Goal: Task Accomplishment & Management: Use online tool/utility

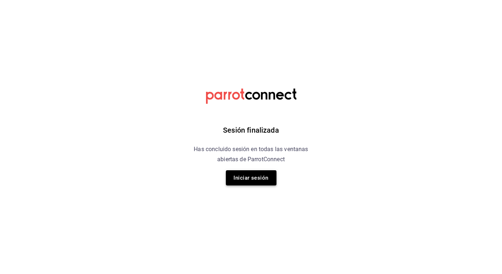
click at [252, 176] on button "Iniciar sesión" at bounding box center [251, 177] width 51 height 15
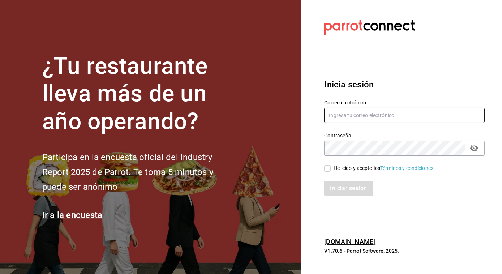
click at [353, 113] on input "text" at bounding box center [404, 115] width 161 height 15
type input "[PERSON_NAME][EMAIL_ADDRESS][PERSON_NAME][DOMAIN_NAME]"
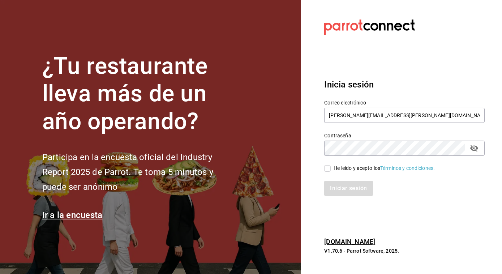
click at [326, 170] on input "He leído y acepto los Términos y condiciones." at bounding box center [327, 168] width 7 height 7
checkbox input "true"
click at [349, 187] on button "Iniciar sesión" at bounding box center [348, 188] width 49 height 15
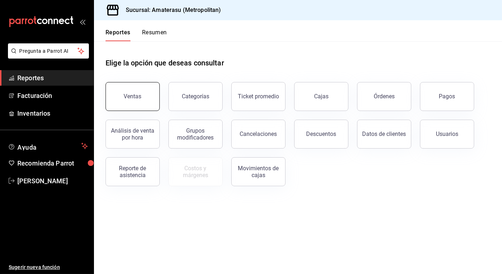
click at [118, 106] on button "Ventas" at bounding box center [133, 96] width 54 height 29
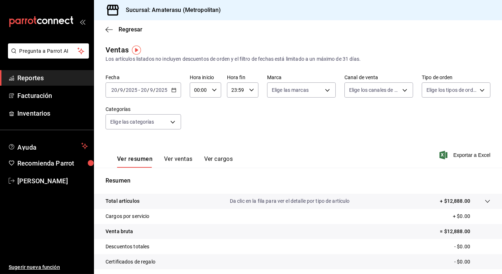
click at [170, 92] on div "[DATE] [DATE] - [DATE] [DATE]" at bounding box center [144, 89] width 76 height 15
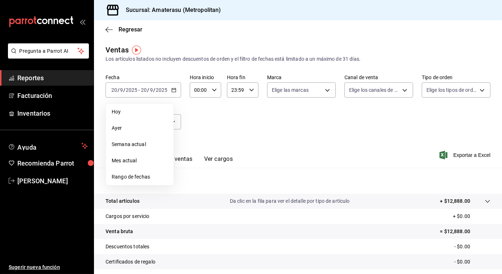
click at [132, 178] on span "Rango de fechas" at bounding box center [140, 177] width 56 height 8
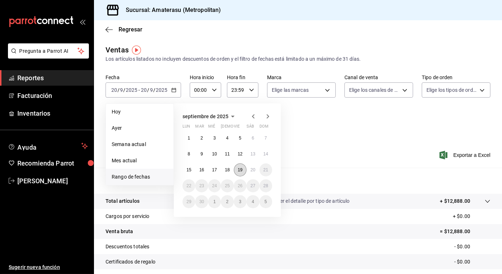
click at [241, 172] on abbr "19" at bounding box center [240, 169] width 5 height 5
click at [255, 172] on abbr "20" at bounding box center [253, 169] width 5 height 5
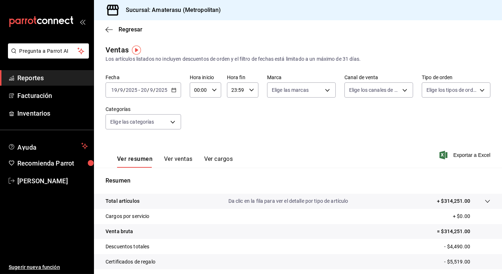
click at [214, 91] on icon "button" at bounding box center [214, 90] width 5 height 5
click at [198, 143] on span "05" at bounding box center [197, 143] width 4 height 6
type input "05:00"
click at [265, 140] on div at bounding box center [251, 137] width 502 height 274
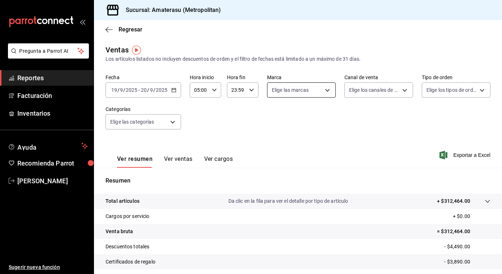
click at [296, 84] on body "Pregunta a Parrot AI Reportes Facturación Inventarios Ayuda Recomienda Parrot […" at bounding box center [251, 137] width 502 height 274
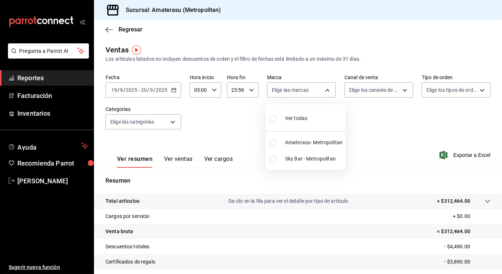
click at [272, 142] on input "checkbox" at bounding box center [273, 143] width 7 height 7
checkbox input "true"
type input "e4cd7fcb-d45b-43ae-a99f-ad4ccfcd9032"
click at [411, 125] on div at bounding box center [251, 137] width 502 height 274
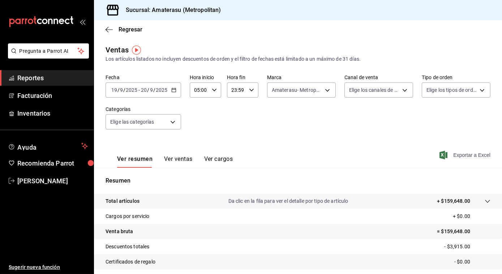
click at [458, 153] on span "Exportar a Excel" at bounding box center [466, 155] width 50 height 9
click at [107, 29] on icon "button" at bounding box center [109, 29] width 7 height 7
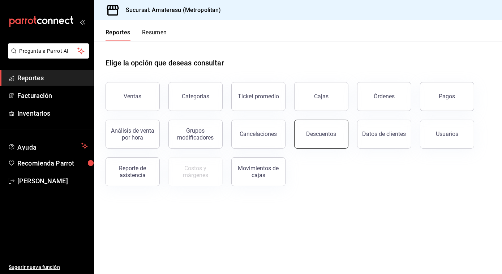
click at [310, 139] on button "Descuentos" at bounding box center [321, 134] width 54 height 29
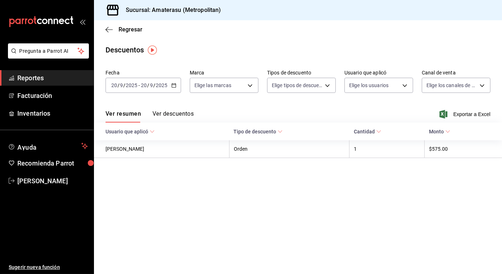
click at [171, 91] on div "[DATE] [DATE] - [DATE] [DATE]" at bounding box center [144, 85] width 76 height 15
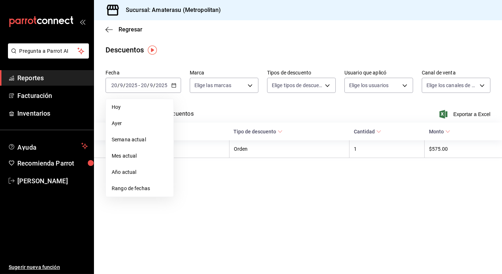
click at [140, 193] on li "Rango de fechas" at bounding box center [140, 188] width 68 height 16
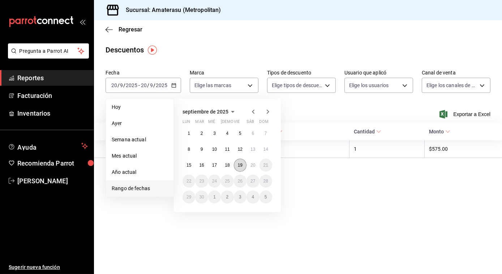
click at [244, 163] on button "19" at bounding box center [240, 165] width 13 height 13
click at [251, 164] on abbr "20" at bounding box center [253, 165] width 5 height 5
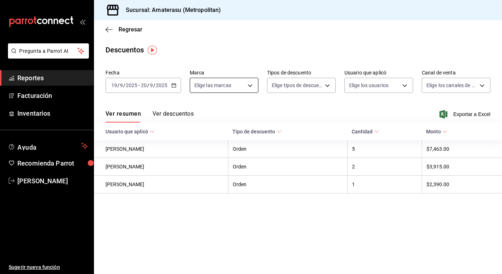
click at [249, 84] on body "Pregunta a Parrot AI Reportes Facturación Inventarios Ayuda Recomienda Parrot […" at bounding box center [251, 137] width 502 height 274
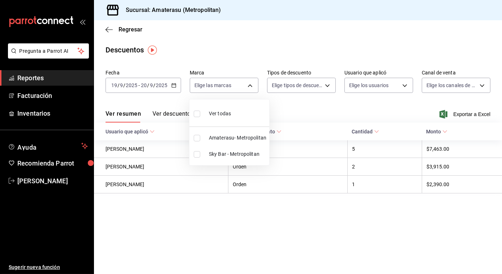
click at [199, 118] on label at bounding box center [198, 113] width 9 height 10
click at [199, 117] on input "checkbox" at bounding box center [197, 114] width 7 height 7
checkbox input "false"
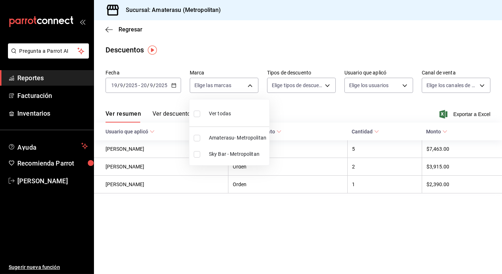
click at [199, 118] on label at bounding box center [198, 113] width 9 height 10
click at [199, 117] on input "checkbox" at bounding box center [197, 114] width 7 height 7
checkbox input "false"
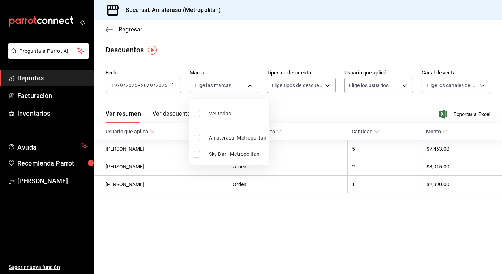
click at [196, 115] on input "checkbox" at bounding box center [197, 114] width 7 height 7
checkbox input "true"
type input "e4cd7fcb-d45b-43ae-a99f-ad4ccfcd9032,f3afaab8-8c3d-4e49-a299-af9bdf6027b2"
checkbox input "true"
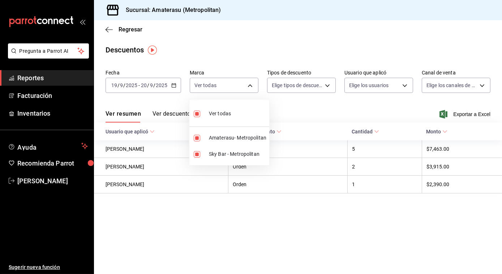
click at [379, 116] on div at bounding box center [251, 137] width 502 height 274
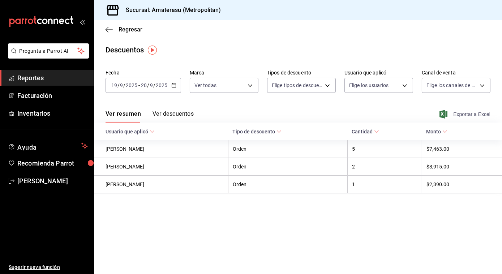
click at [457, 114] on span "Exportar a Excel" at bounding box center [466, 114] width 50 height 9
click at [461, 114] on span "Exportar a Excel" at bounding box center [466, 114] width 50 height 9
click at [113, 31] on span "Regresar" at bounding box center [124, 29] width 37 height 7
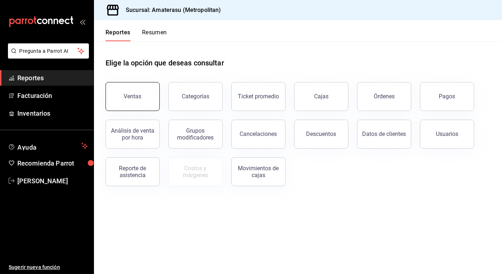
click at [129, 98] on div "Ventas" at bounding box center [133, 96] width 18 height 7
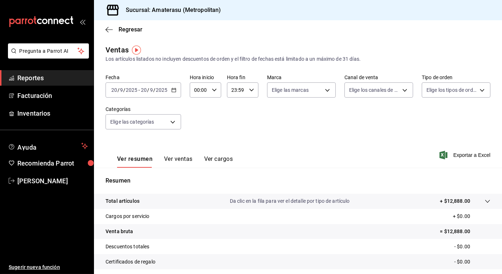
click at [177, 91] on div "[DATE] [DATE] - [DATE] [DATE]" at bounding box center [144, 89] width 76 height 15
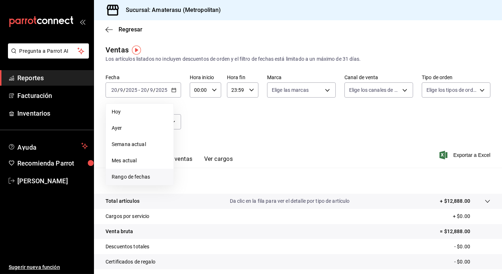
click at [129, 175] on span "Rango de fechas" at bounding box center [140, 177] width 56 height 8
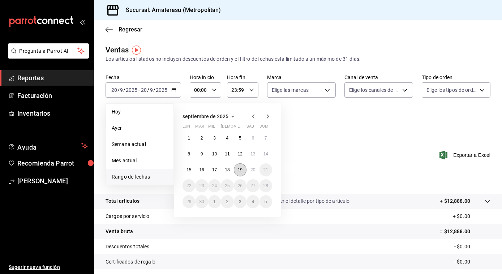
click at [239, 171] on abbr "19" at bounding box center [240, 169] width 5 height 5
click at [251, 171] on abbr "20" at bounding box center [253, 169] width 5 height 5
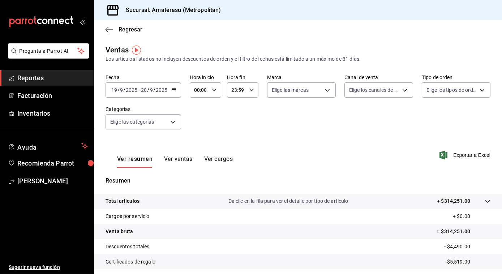
click at [215, 92] on icon "button" at bounding box center [214, 90] width 5 height 5
click at [199, 129] on button "05" at bounding box center [197, 126] width 13 height 14
type input "05:00"
click at [322, 91] on div at bounding box center [251, 137] width 502 height 274
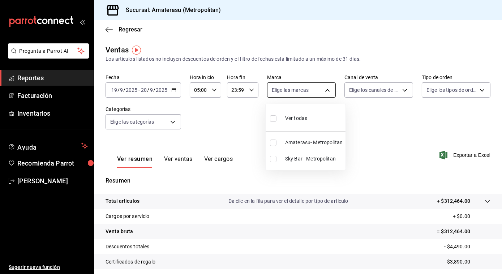
click at [325, 89] on body "Pregunta a Parrot AI Reportes Facturación Inventarios Ayuda Recomienda Parrot […" at bounding box center [251, 137] width 502 height 274
click at [273, 123] on label at bounding box center [274, 118] width 9 height 10
click at [273, 122] on input "checkbox" at bounding box center [273, 118] width 7 height 7
checkbox input "false"
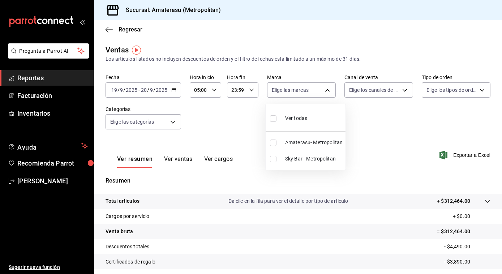
checkbox input "false"
click at [272, 120] on input "checkbox" at bounding box center [273, 118] width 7 height 7
checkbox input "true"
type input "e4cd7fcb-d45b-43ae-a99f-ad4ccfcd9032,f3afaab8-8c3d-4e49-a299-af9bdf6027b2"
checkbox input "true"
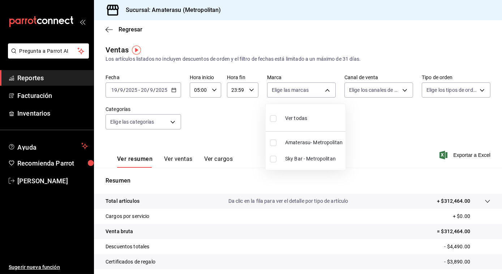
checkbox input "true"
click at [393, 114] on div at bounding box center [251, 137] width 502 height 274
click at [458, 153] on span "Exportar a Excel" at bounding box center [466, 155] width 50 height 9
